Goal: Task Accomplishment & Management: Use online tool/utility

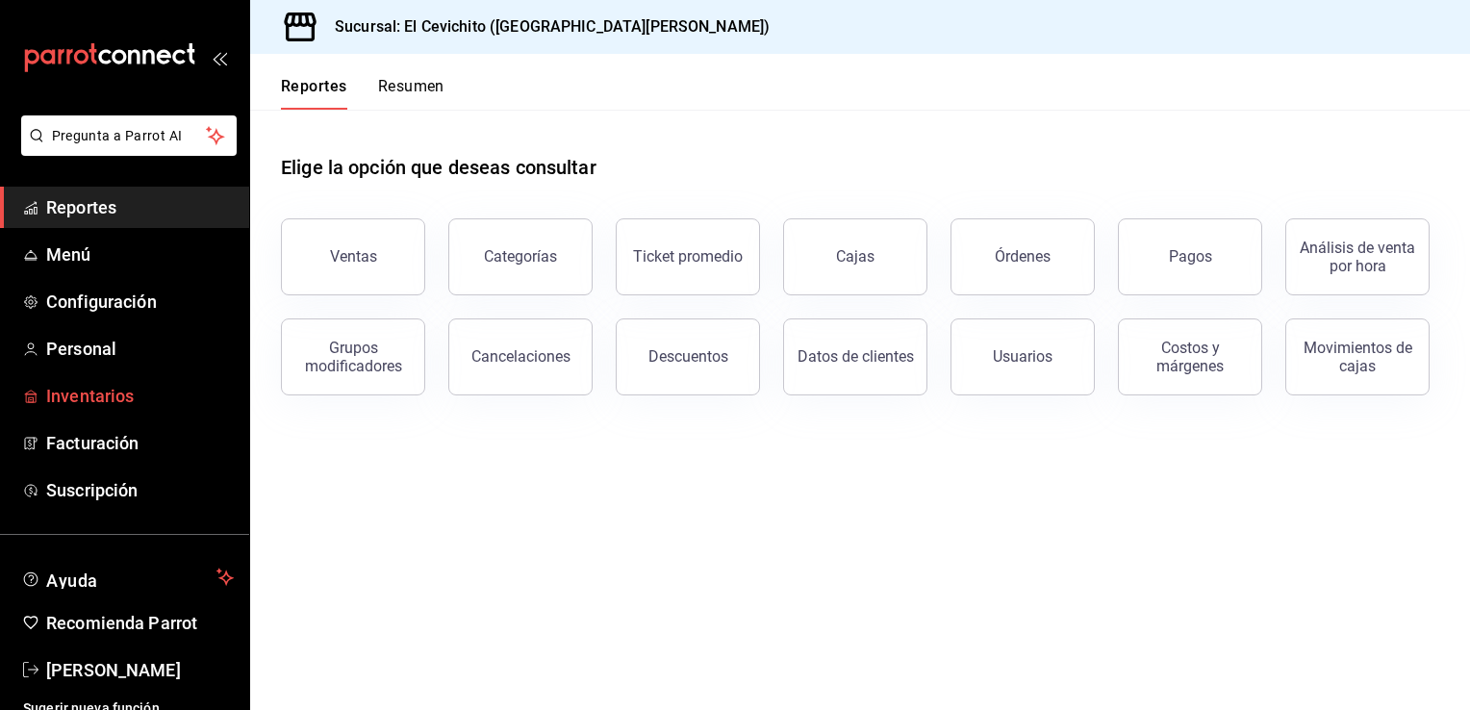
click at [115, 397] on span "Inventarios" at bounding box center [140, 396] width 188 height 26
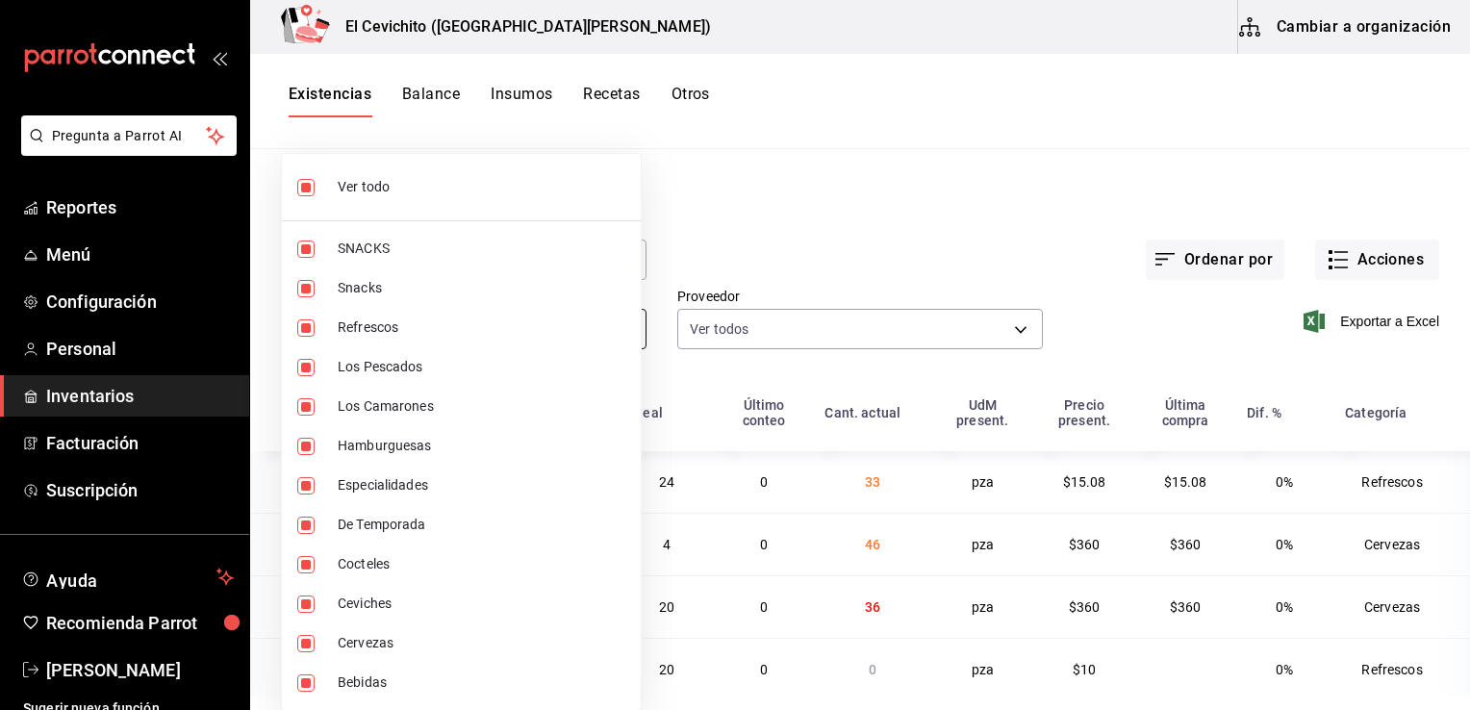
click at [619, 327] on body "Pregunta a Parrot AI Reportes Menú Configuración Personal Inventarios Facturaci…" at bounding box center [735, 348] width 1470 height 696
click at [337, 198] on li "Ver todo" at bounding box center [461, 187] width 359 height 51
checkbox input "false"
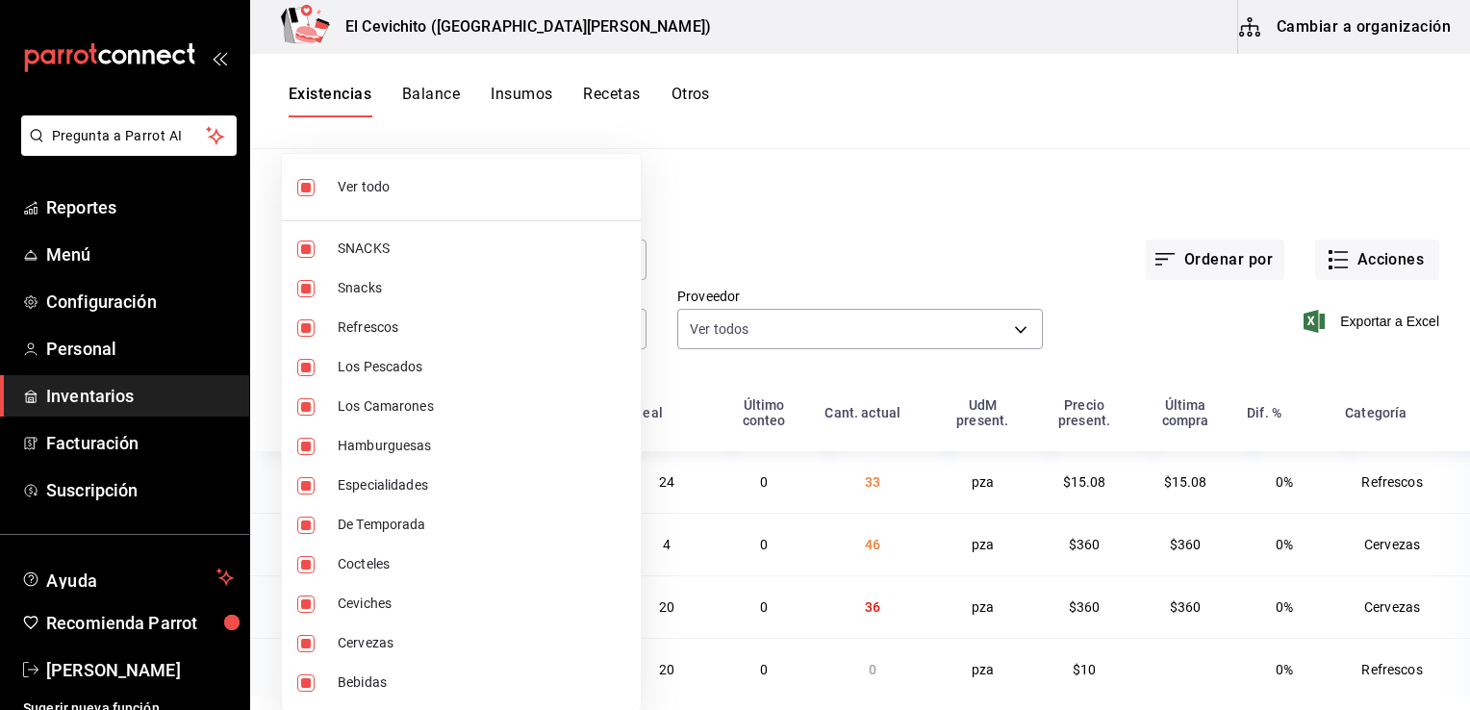
checkbox input "false"
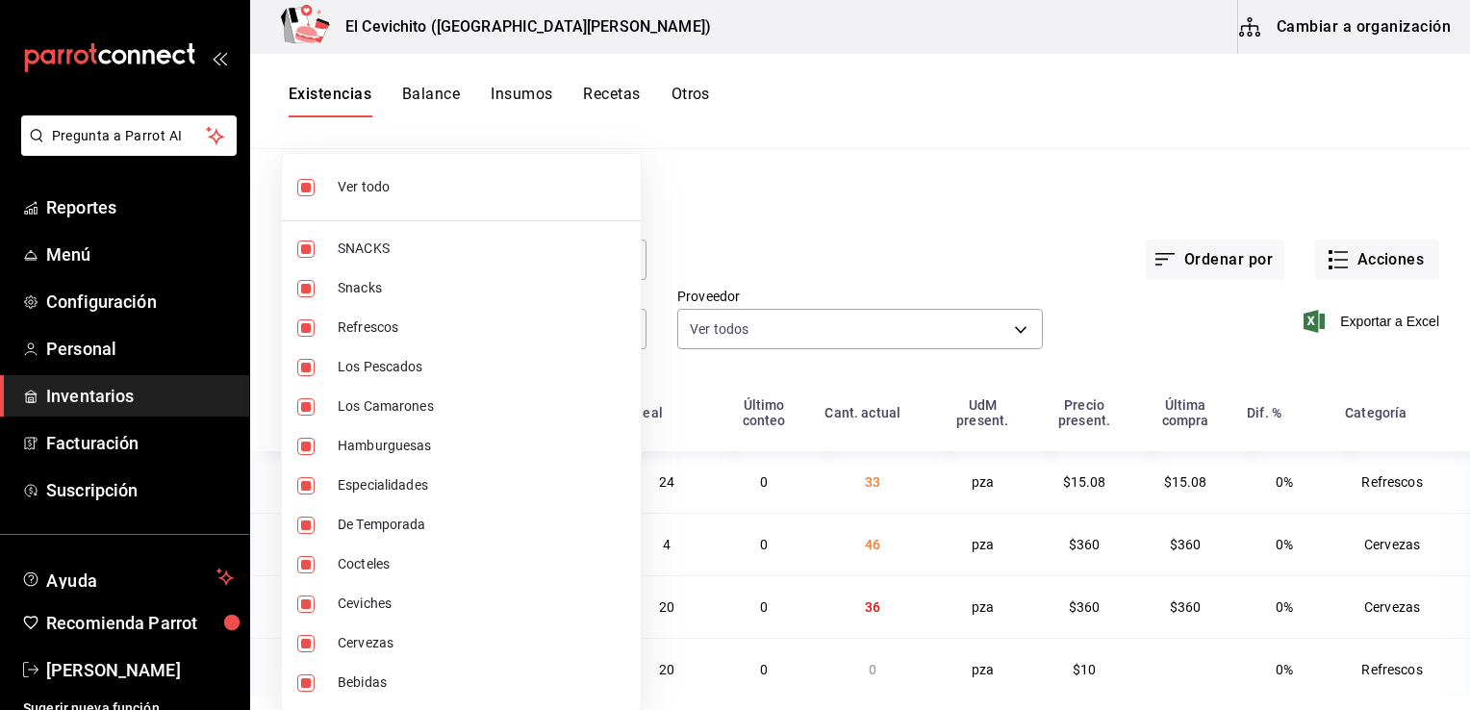
checkbox input "false"
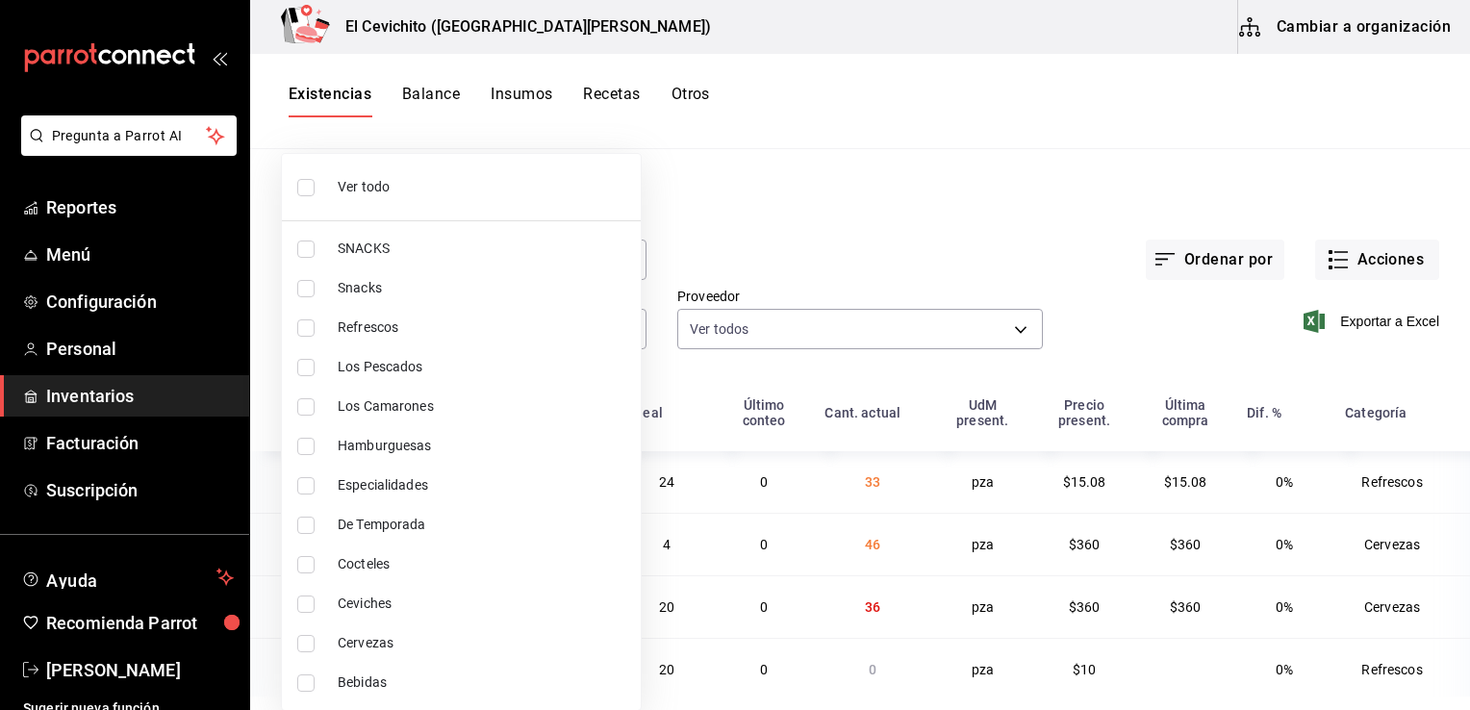
click at [304, 647] on input "checkbox" at bounding box center [305, 643] width 17 height 17
checkbox input "true"
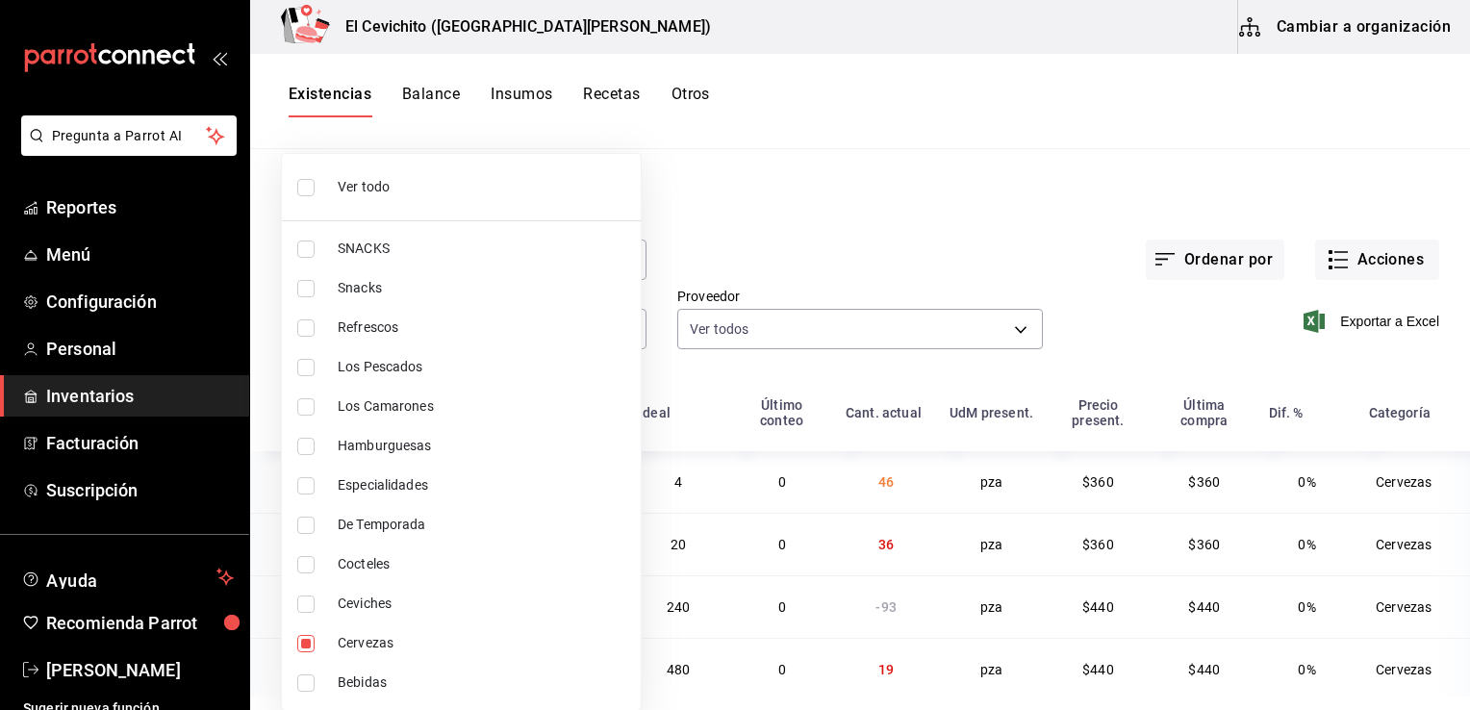
click at [889, 287] on div at bounding box center [735, 355] width 1470 height 710
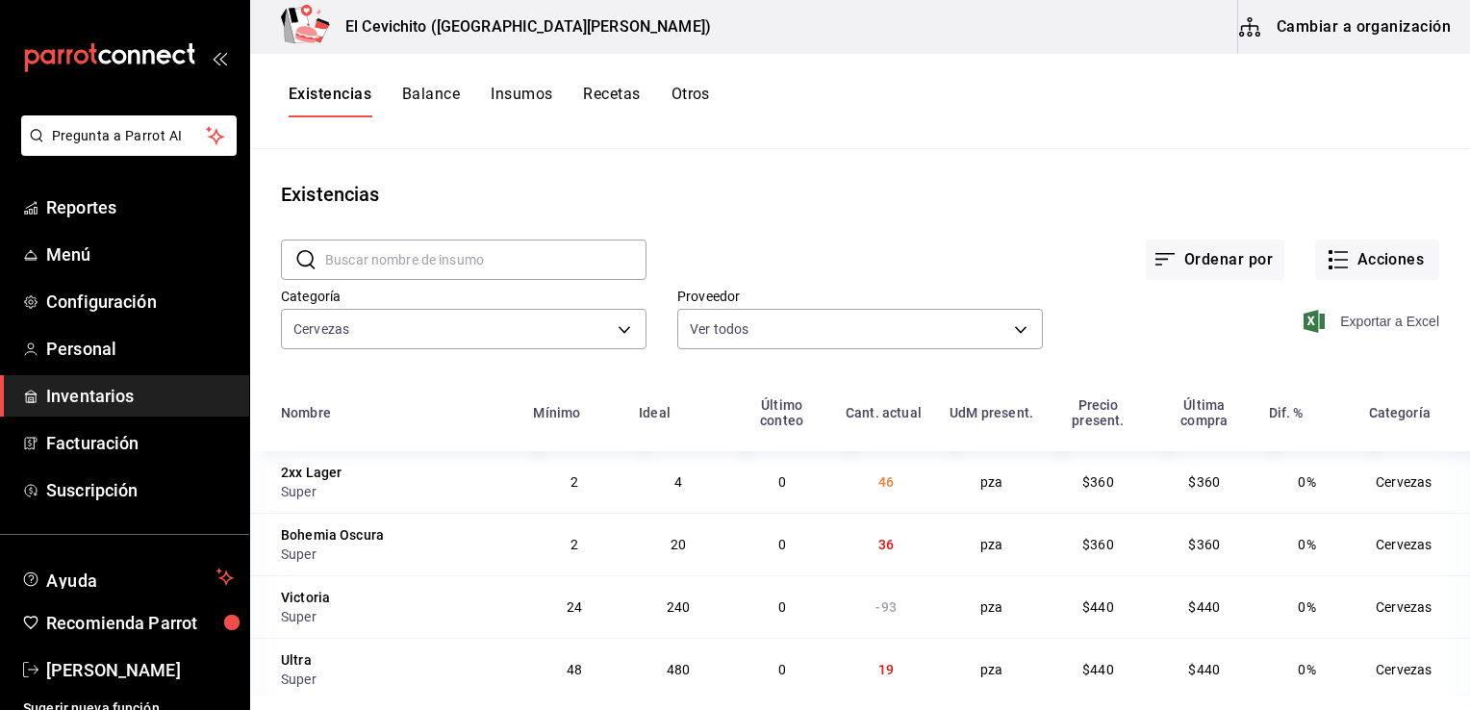
click at [1374, 317] on span "Exportar a Excel" at bounding box center [1373, 321] width 132 height 23
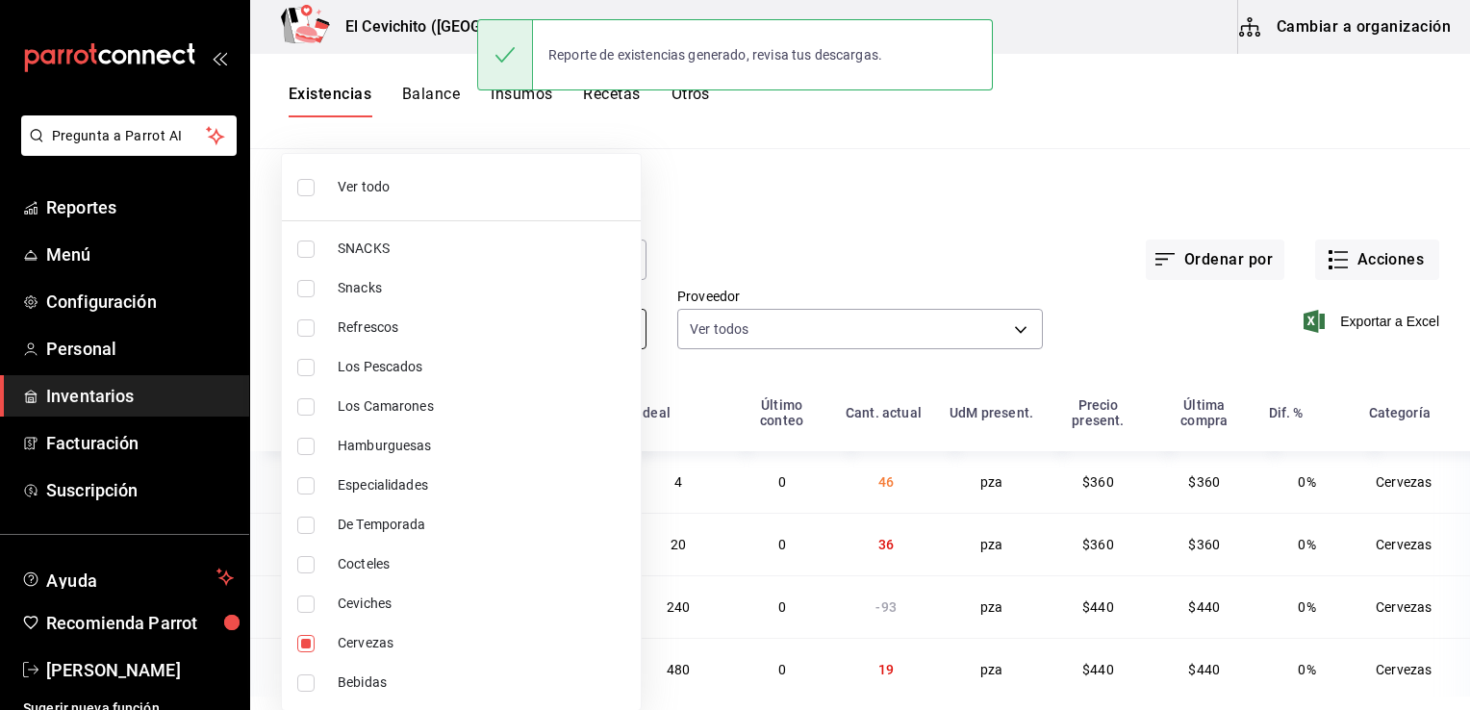
click at [616, 330] on body "Pregunta a Parrot AI Reportes Menú Configuración Personal Inventarios Facturaci…" at bounding box center [735, 348] width 1470 height 696
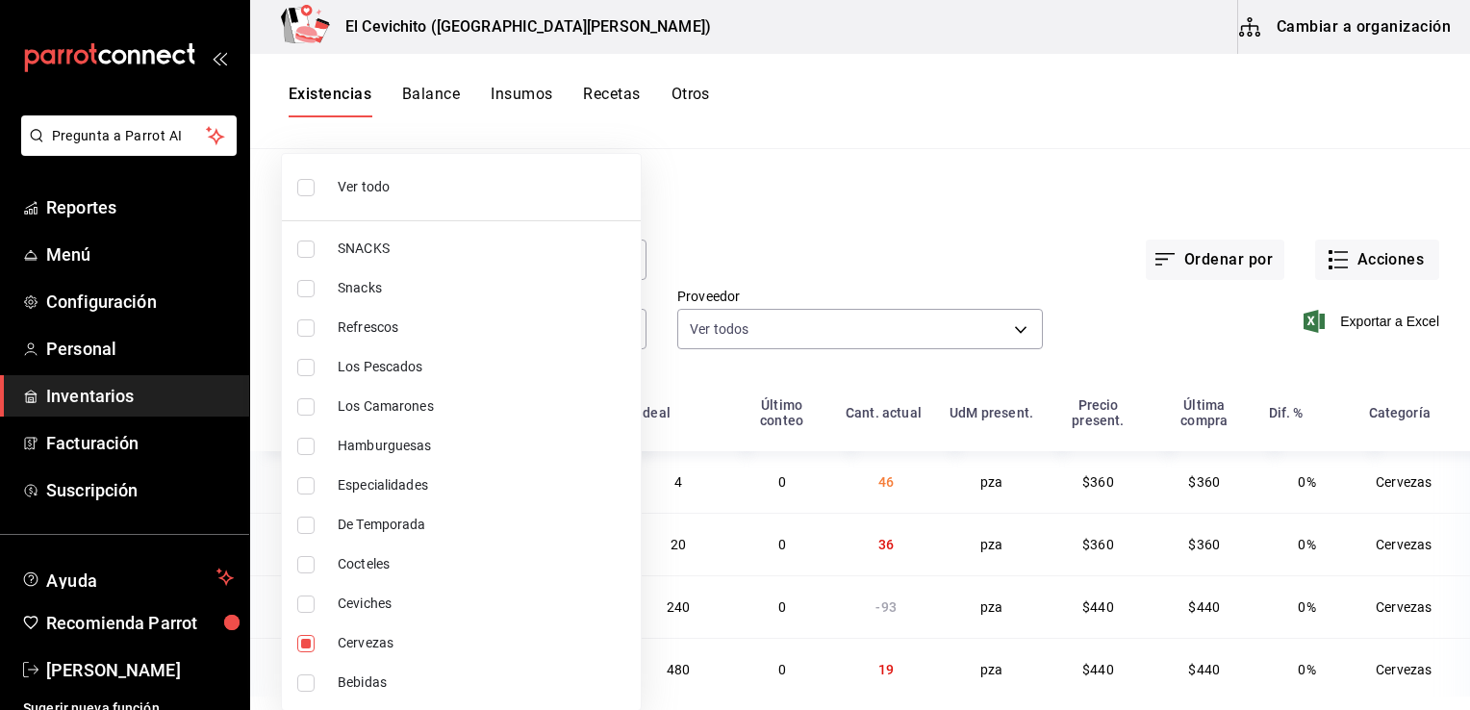
click at [437, 177] on span "Ver todo" at bounding box center [482, 187] width 288 height 20
type input "eedbcfd6-d713-4c5a-827d-09594ba7b79a,9c0345b8-e04b-486b-a9af-064735044550,e8bf1…"
checkbox input "true"
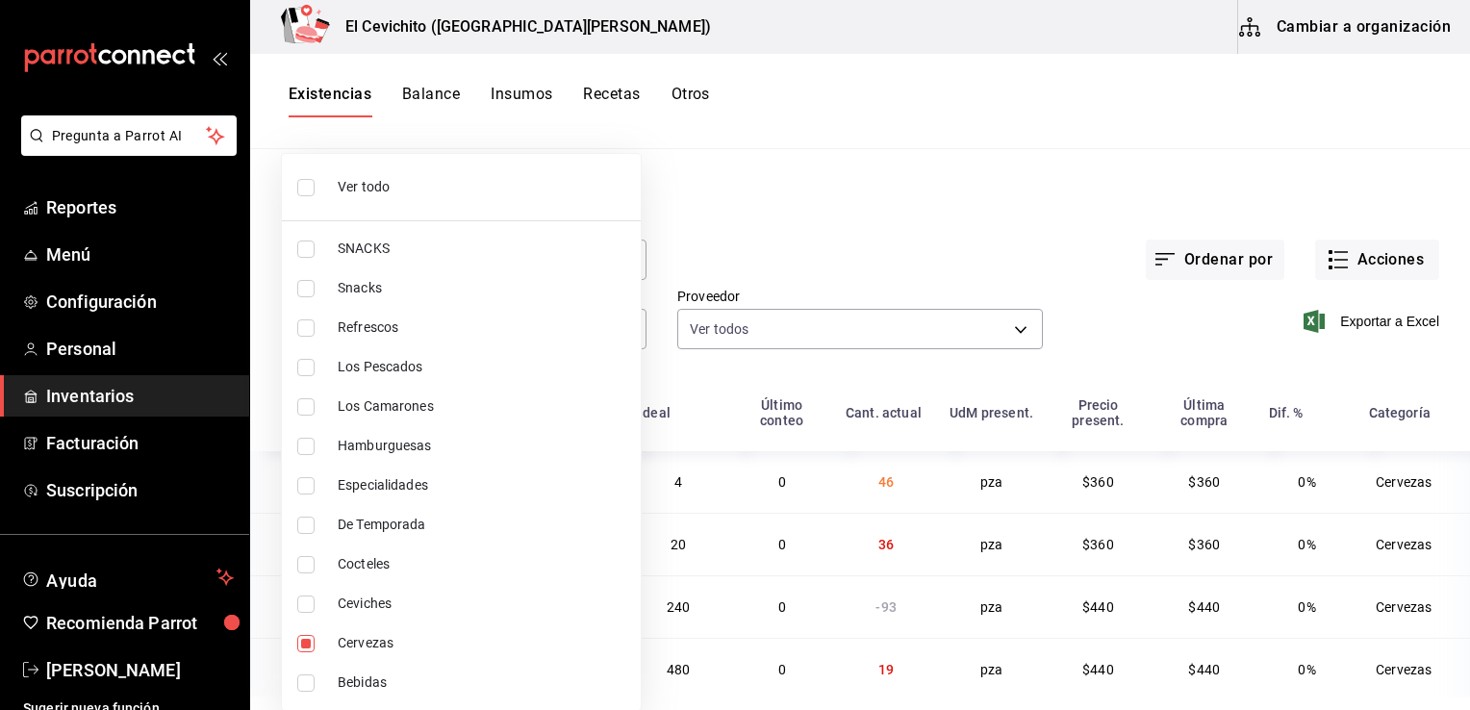
checkbox input "true"
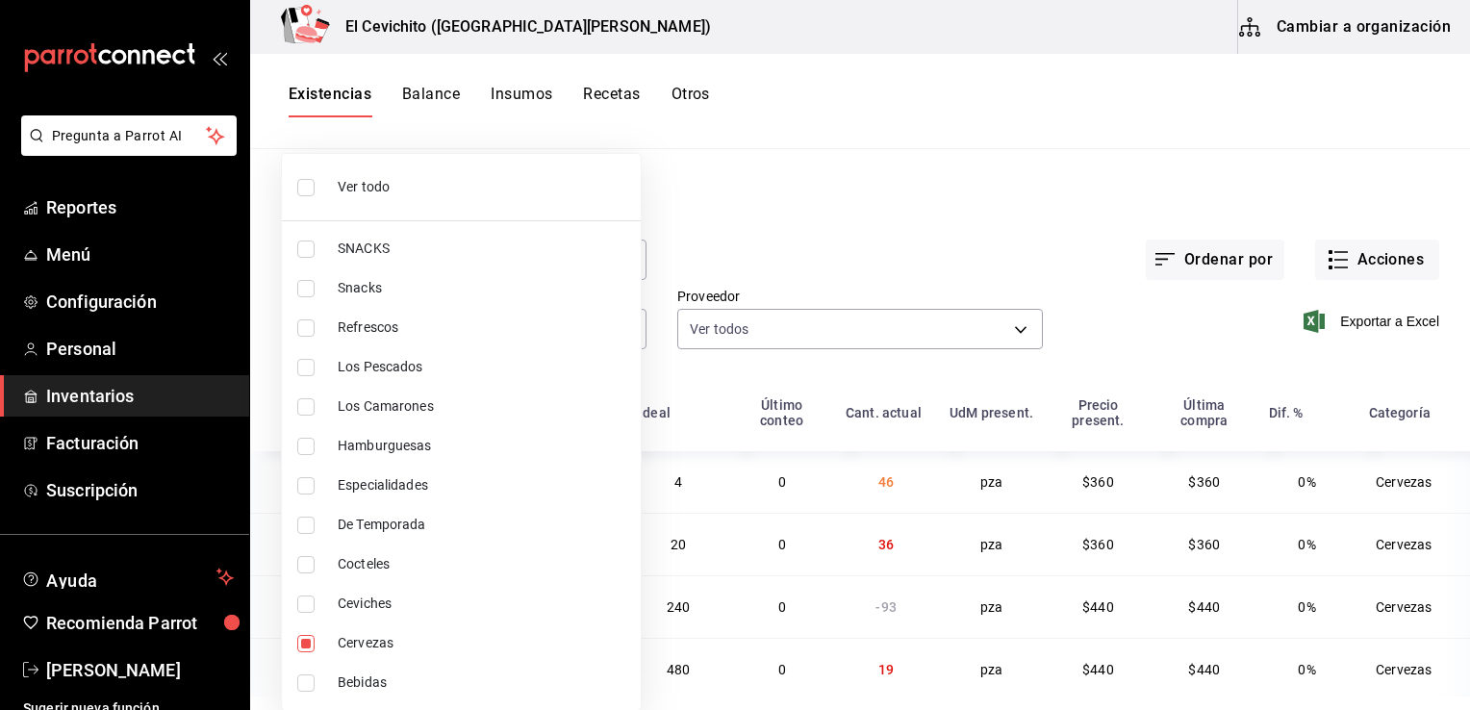
checkbox input "true"
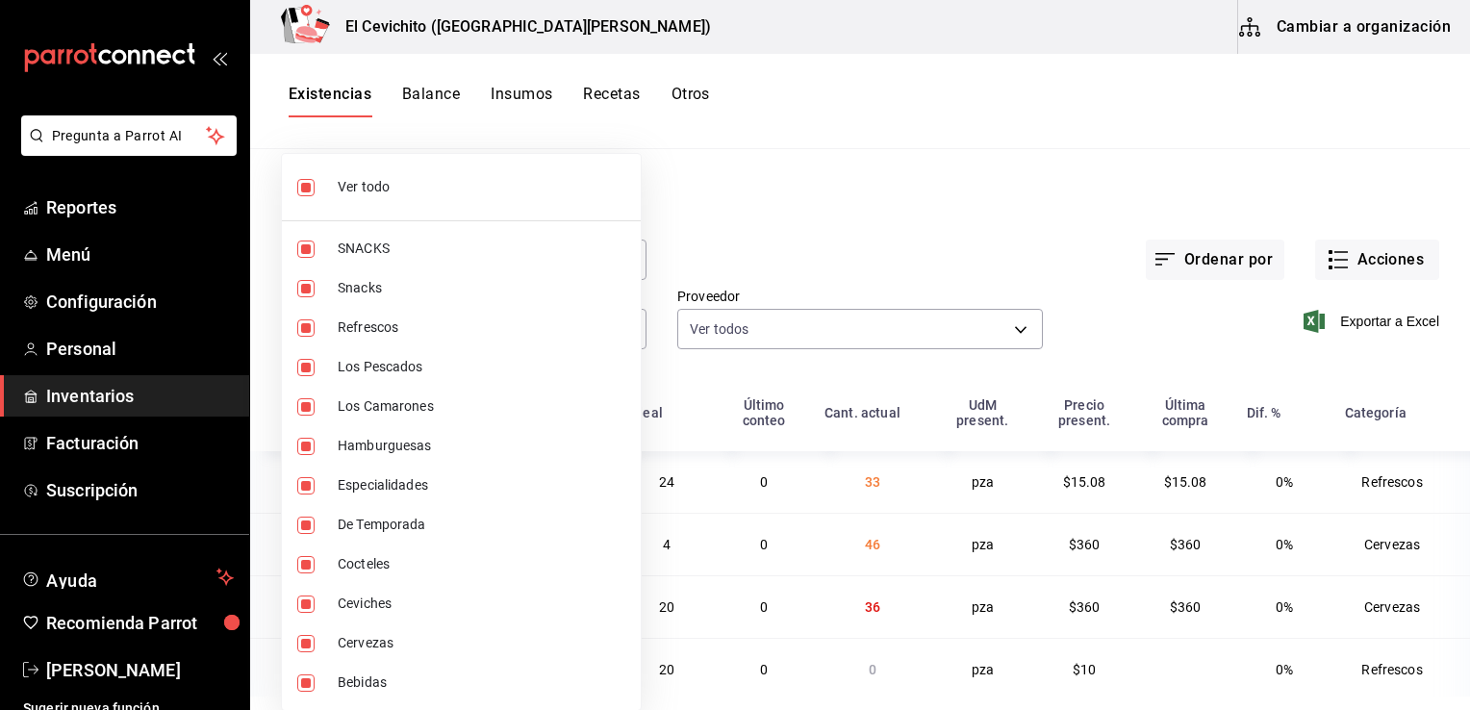
click at [437, 177] on span "Ver todo" at bounding box center [482, 187] width 288 height 20
checkbox input "false"
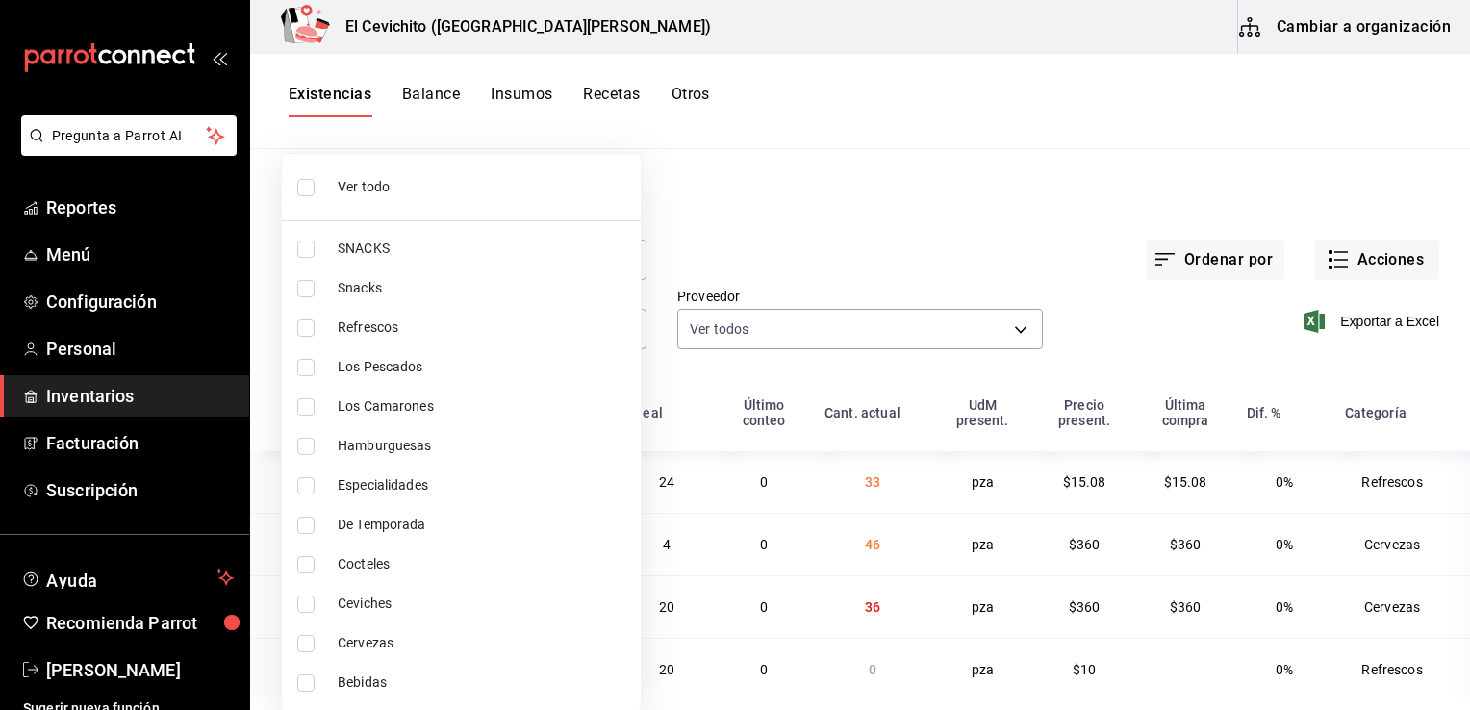
checkbox input "false"
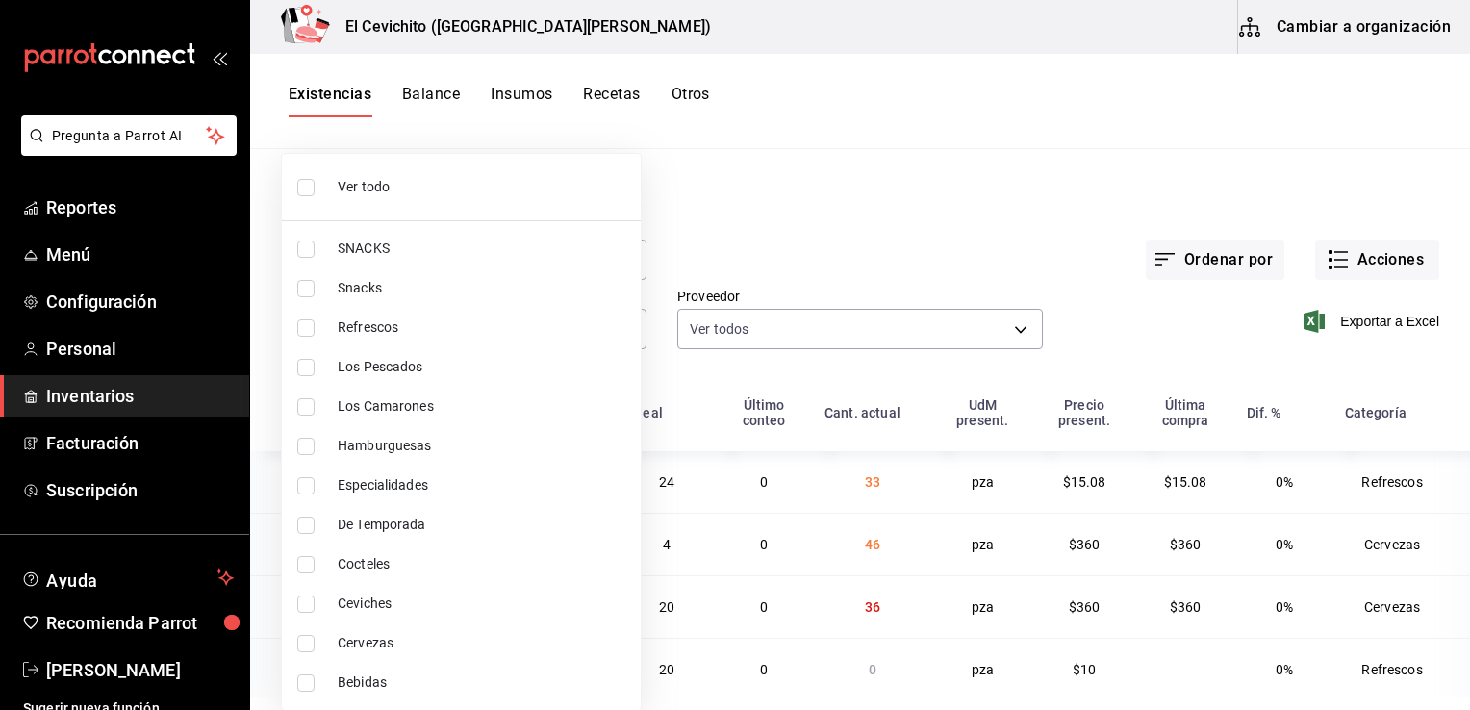
checkbox input "false"
click at [340, 330] on span "Refrescos" at bounding box center [482, 327] width 288 height 20
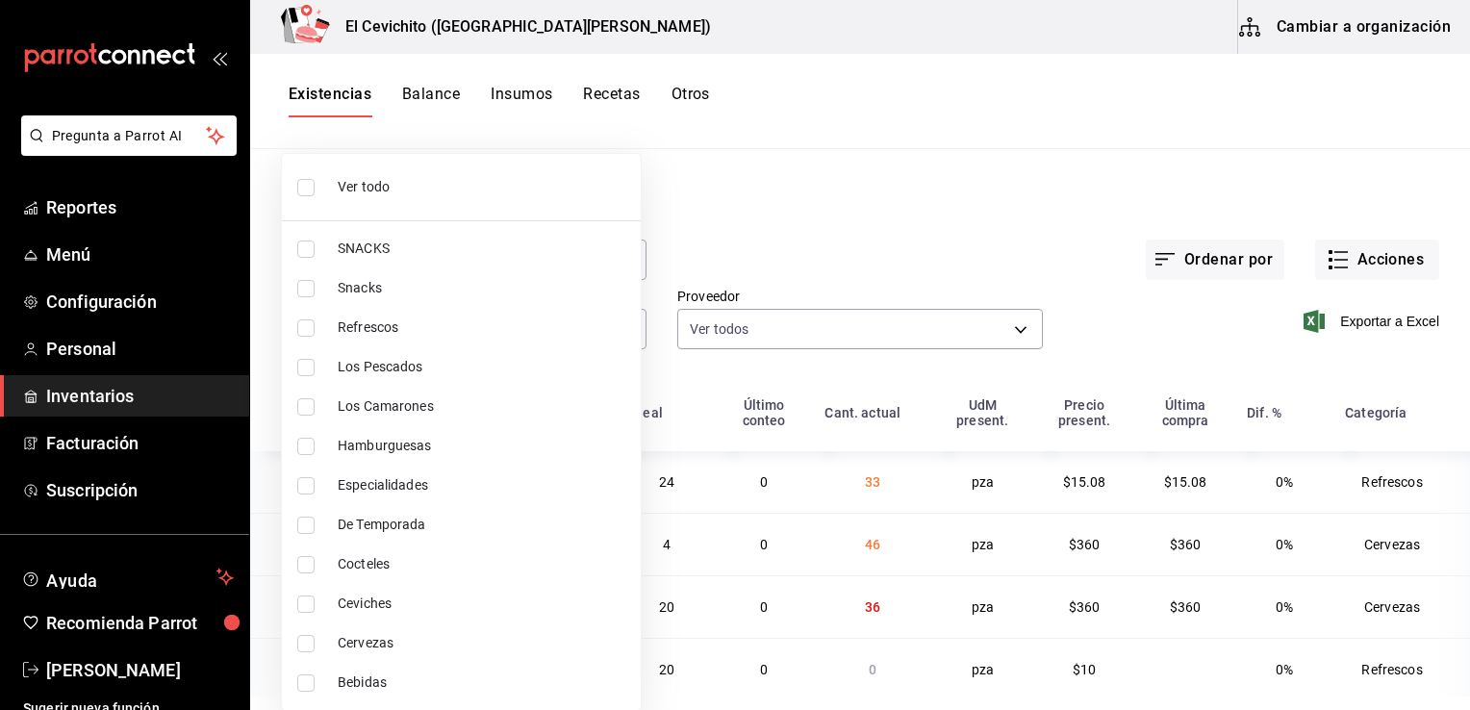
type input "e8bf1d7e-c735-44bb-9f0f-e5e6b4af77cb"
checkbox input "true"
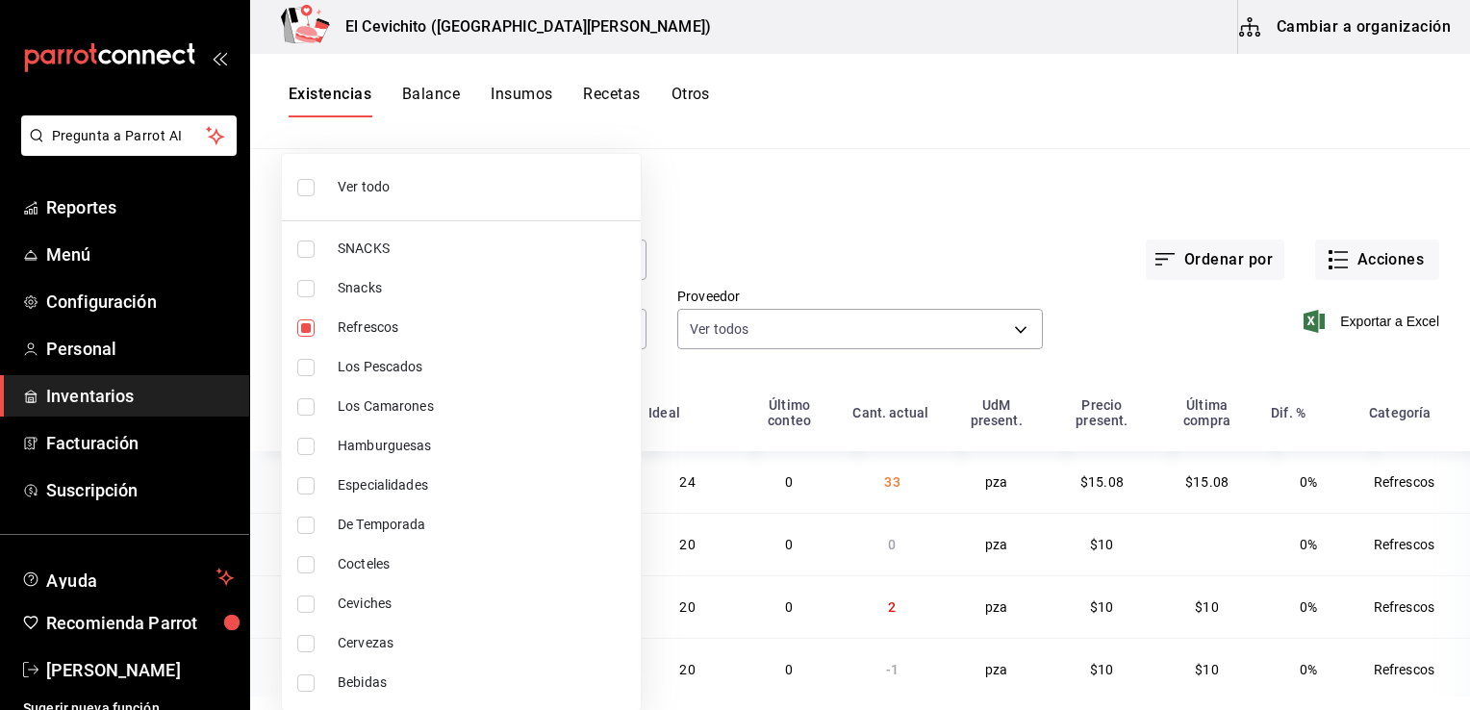
click at [748, 227] on div at bounding box center [735, 355] width 1470 height 710
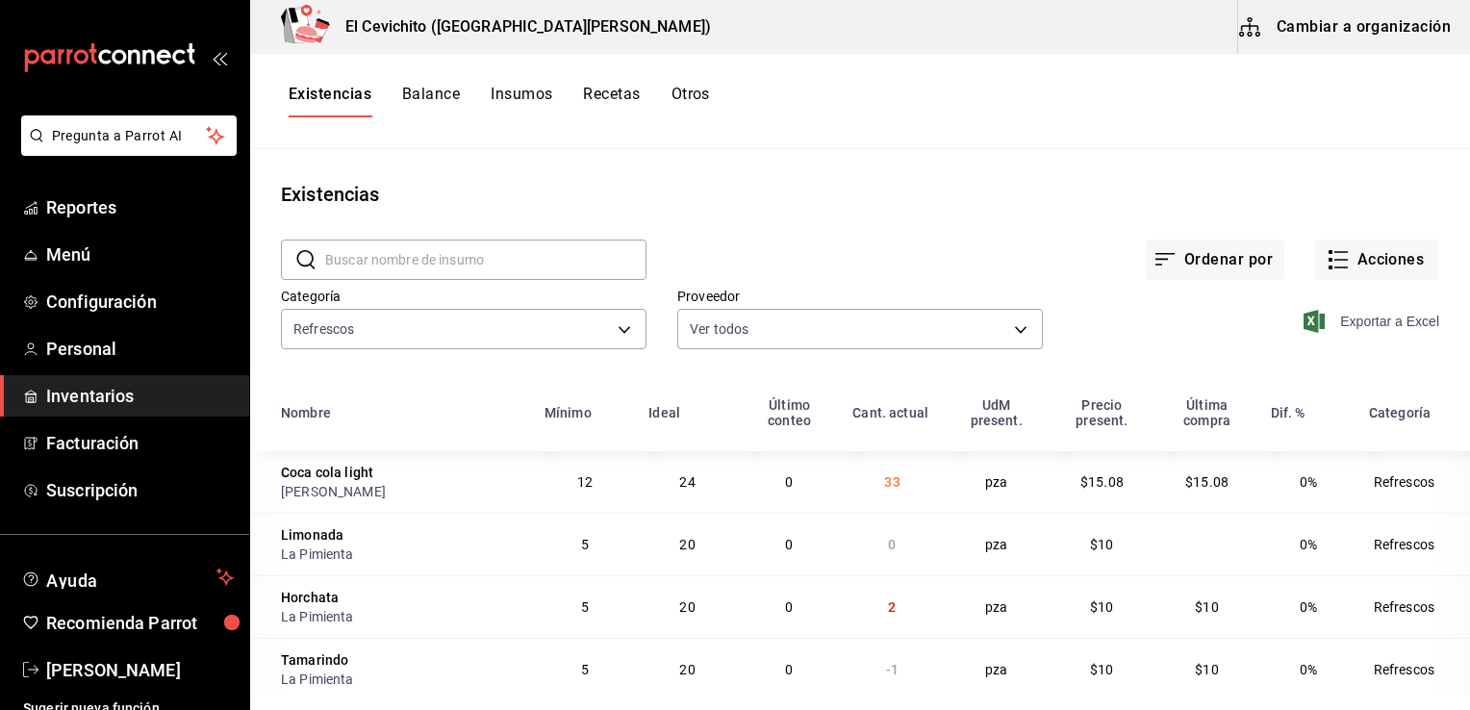
click at [1382, 320] on span "Exportar a Excel" at bounding box center [1373, 321] width 132 height 23
